Goal: Information Seeking & Learning: Learn about a topic

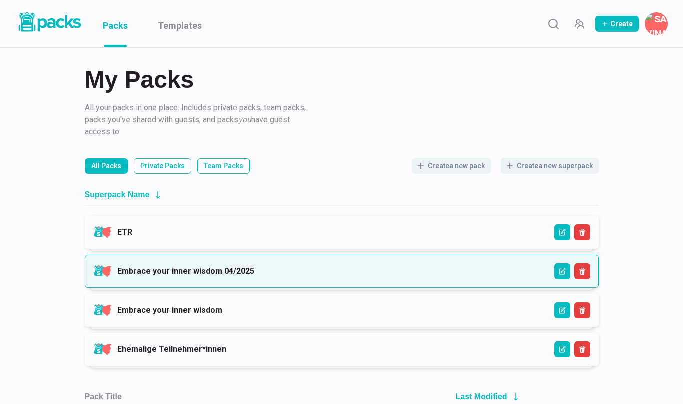
click at [240, 267] on link "Embrace your inner wisdom 04/2025" at bounding box center [185, 271] width 137 height 10
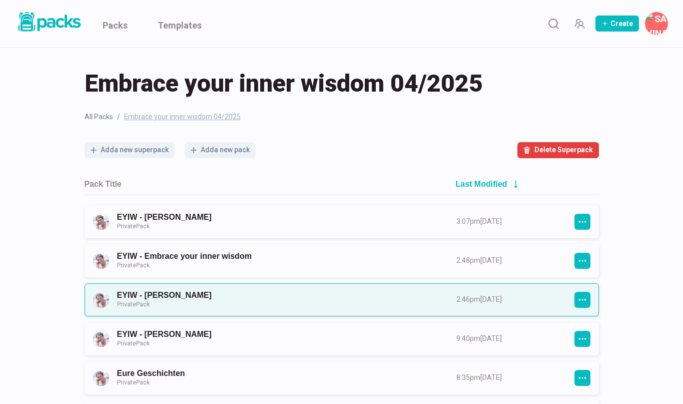
click at [245, 295] on link "EYIW - [PERSON_NAME] Private Pack" at bounding box center [277, 299] width 321 height 19
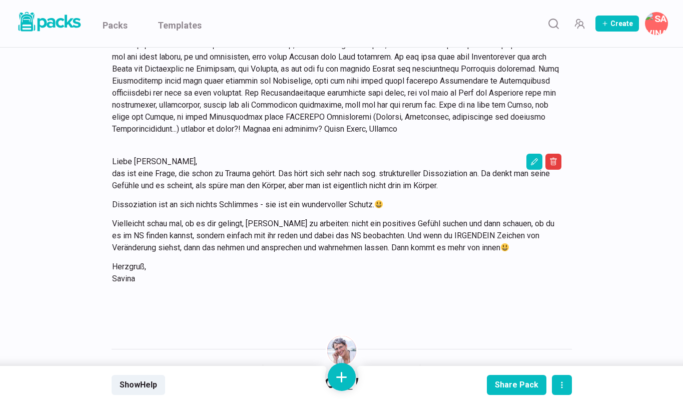
scroll to position [1429, 0]
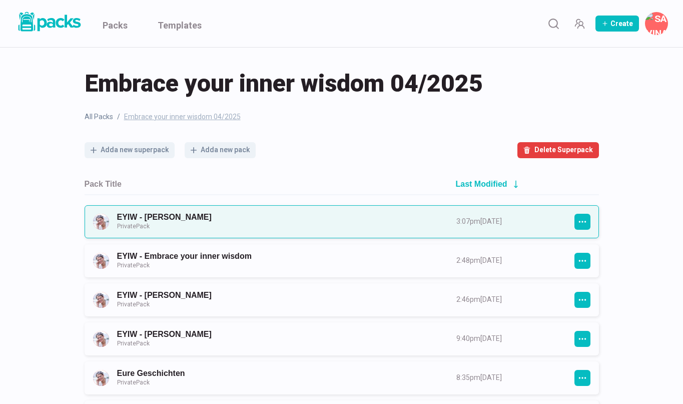
click at [206, 218] on link "EYIW - [PERSON_NAME] Private Pack" at bounding box center [277, 221] width 321 height 19
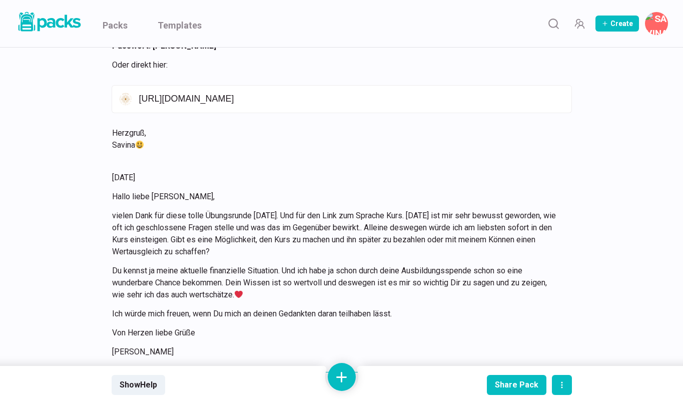
scroll to position [9964, 0]
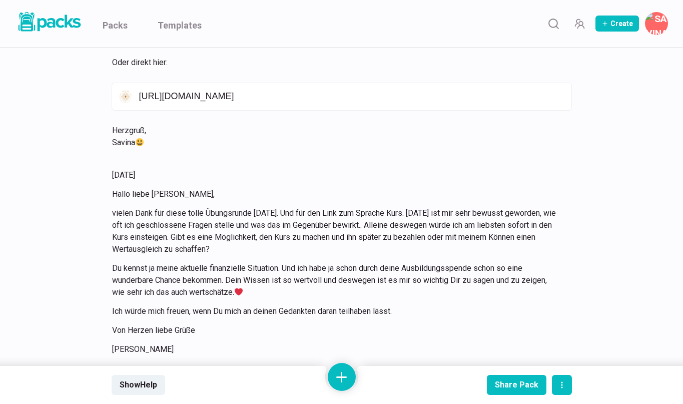
click at [281, 376] on div "[DATE] Liebe [PERSON_NAME], oh ja.. Sprache ist sooo etwas Besonderes Man unter…" at bounding box center [341, 403] width 447 height 55
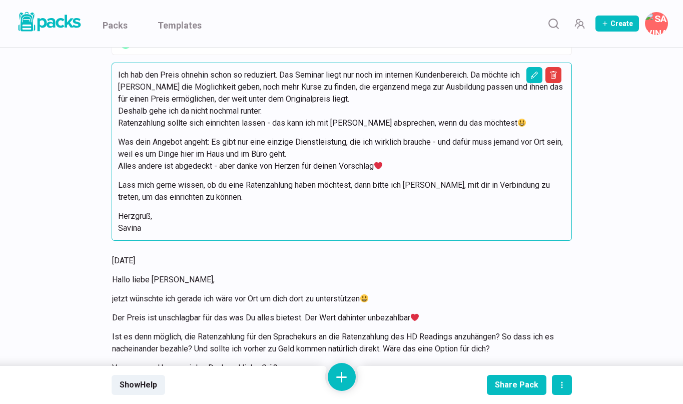
scroll to position [10381, 0]
